Goal: Navigation & Orientation: Find specific page/section

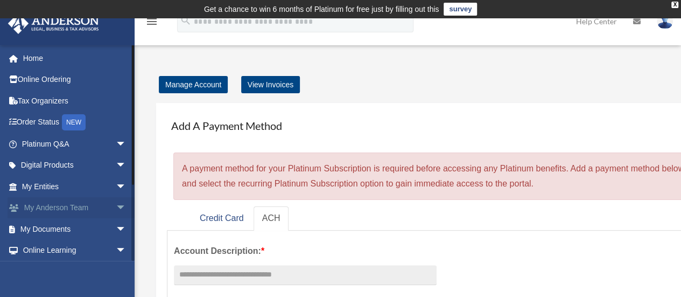
click at [116, 207] on span "arrow_drop_down" at bounding box center [127, 208] width 22 height 22
click at [94, 228] on link "My Anderson Team" at bounding box center [79, 229] width 128 height 22
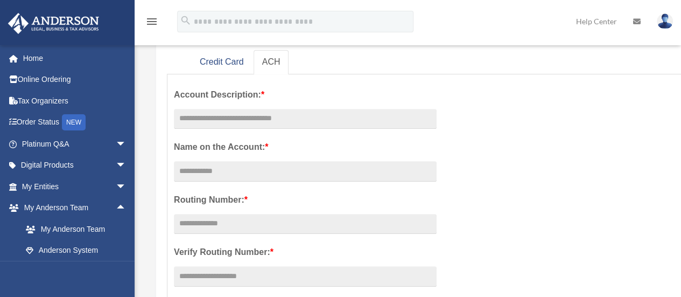
scroll to position [158, 0]
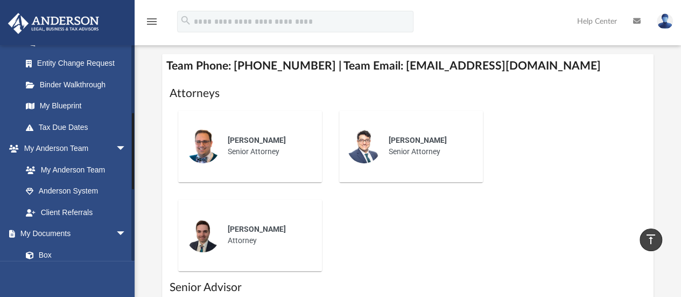
scroll to position [189, 0]
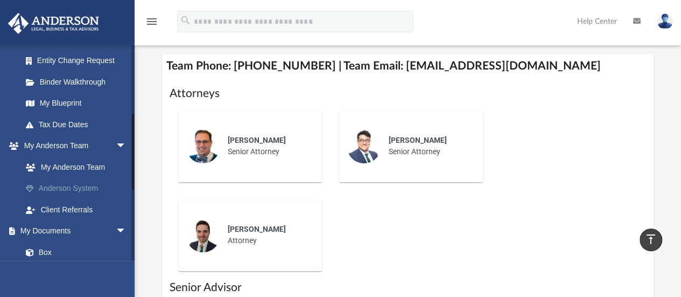
click at [86, 192] on link "Anderson System" at bounding box center [79, 189] width 128 height 22
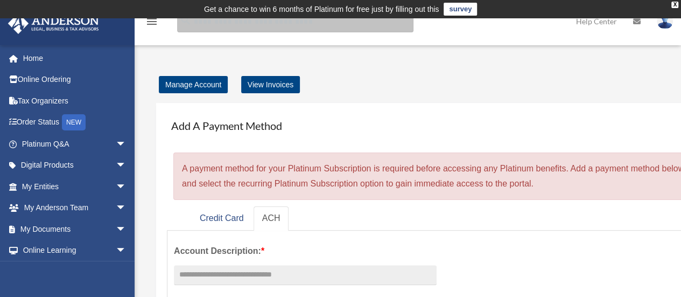
click at [232, 24] on input "search" at bounding box center [295, 22] width 236 height 22
type input "****"
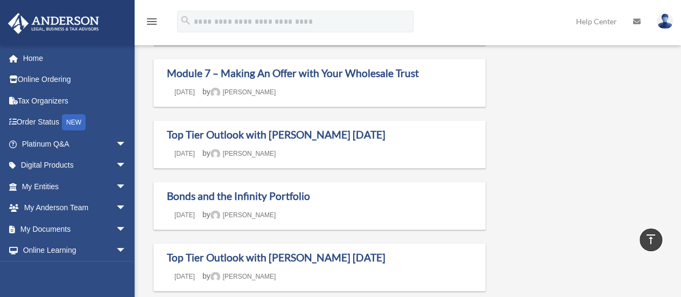
scroll to position [687, 0]
click at [612, 27] on link "Help Center" at bounding box center [596, 21] width 57 height 43
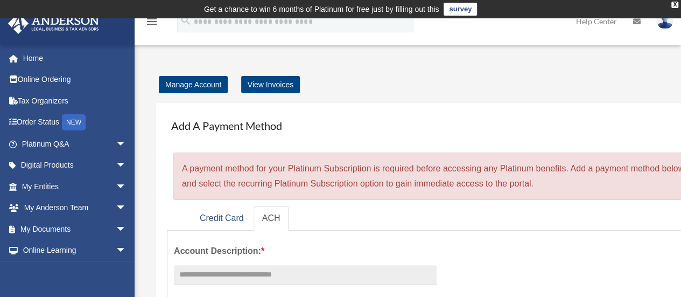
click at [664, 24] on img at bounding box center [665, 21] width 16 height 16
click at [663, 23] on img at bounding box center [665, 21] width 16 height 16
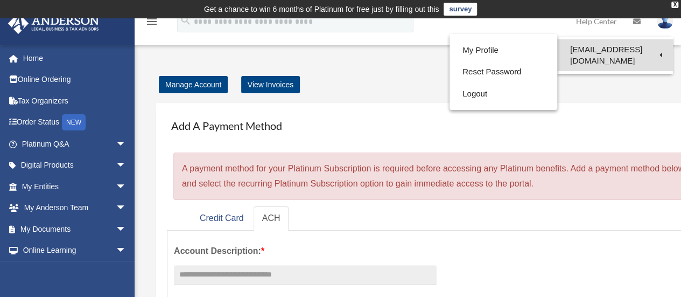
click at [624, 48] on link "[EMAIL_ADDRESS][DOMAIN_NAME]" at bounding box center [615, 55] width 116 height 32
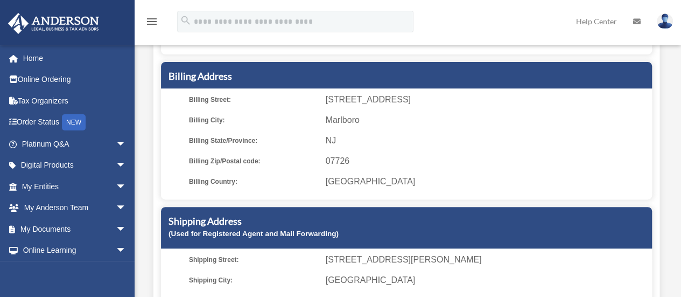
scroll to position [171, 0]
